Goal: Task Accomplishment & Management: Manage account settings

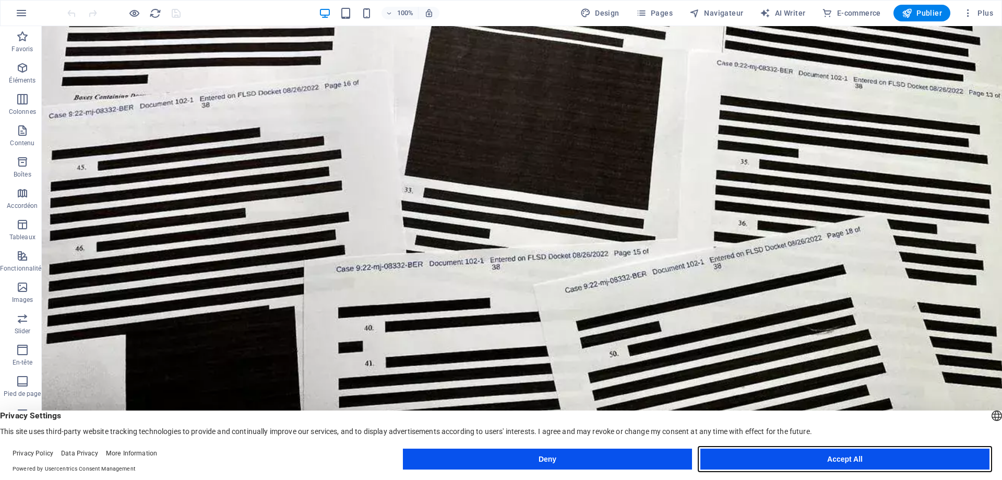
click at [831, 457] on button "Accept All" at bounding box center [845, 458] width 289 height 21
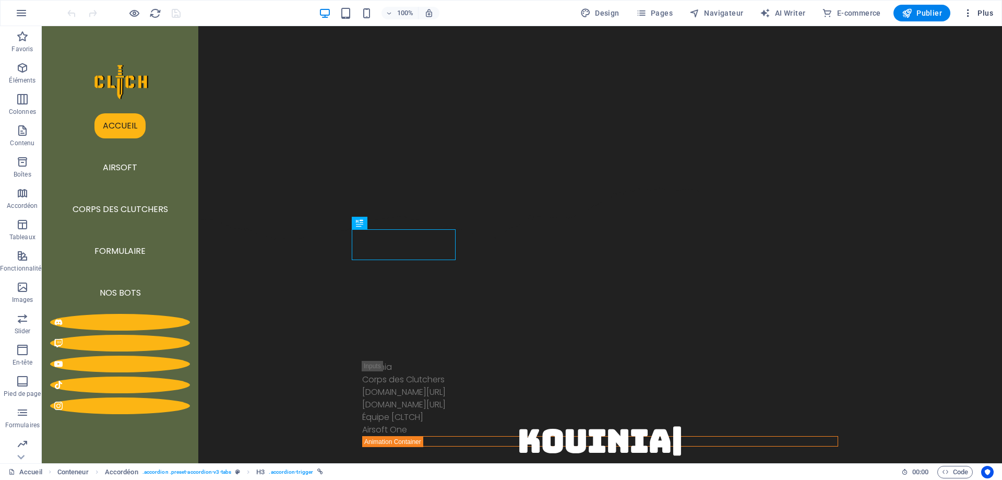
click at [967, 12] on icon "button" at bounding box center [968, 13] width 10 height 10
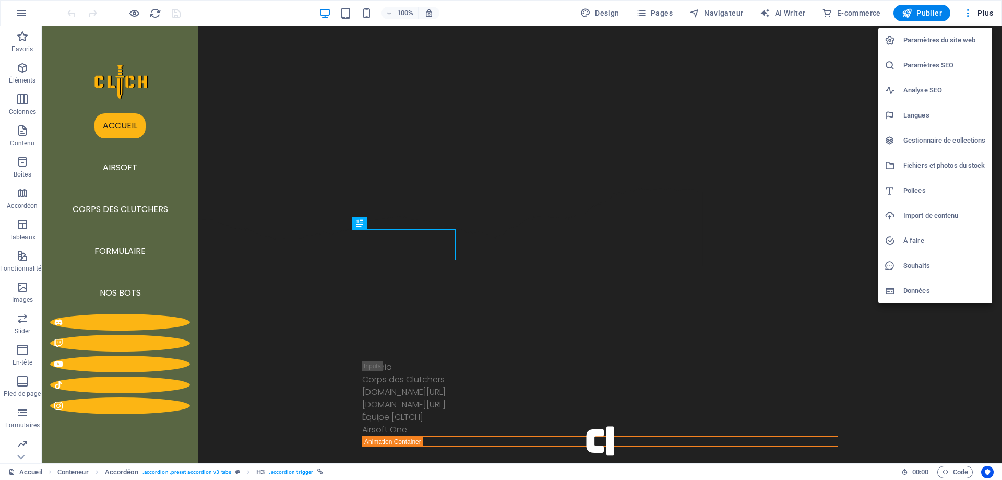
drag, startPoint x: 918, startPoint y: 138, endPoint x: 913, endPoint y: 179, distance: 41.6
click at [30, 157] on ul "Paramètres du site web Paramètres SEO Analyse SEO Langues Gestionnaire de colle…" at bounding box center [27, 154] width 6 height 6
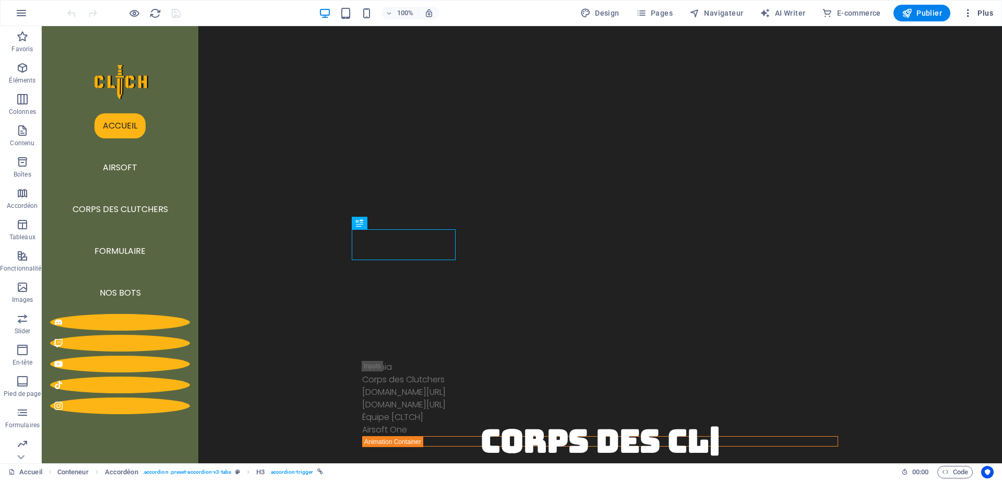
click at [969, 13] on icon "button" at bounding box center [968, 13] width 10 height 10
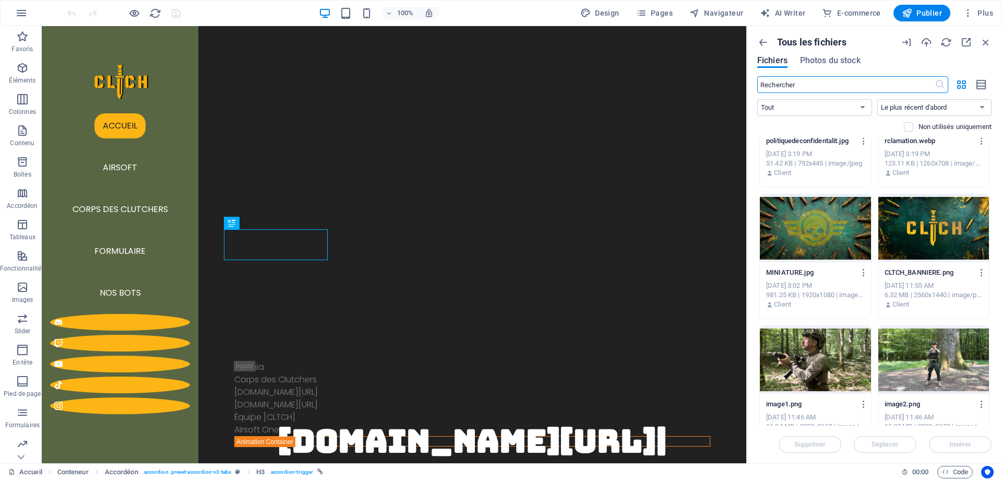
scroll to position [470, 0]
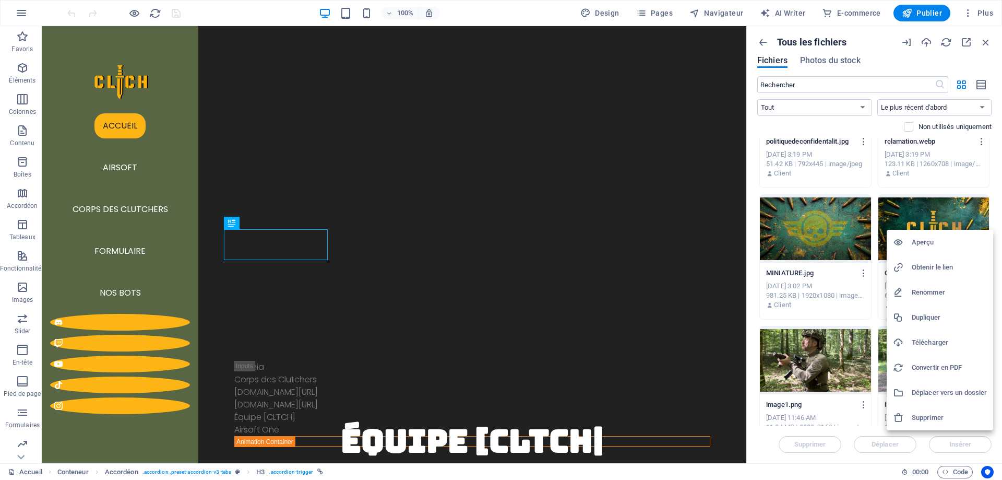
click at [936, 264] on h6 "Obtenir le lien" at bounding box center [949, 267] width 75 height 13
